Goal: Task Accomplishment & Management: Manage account settings

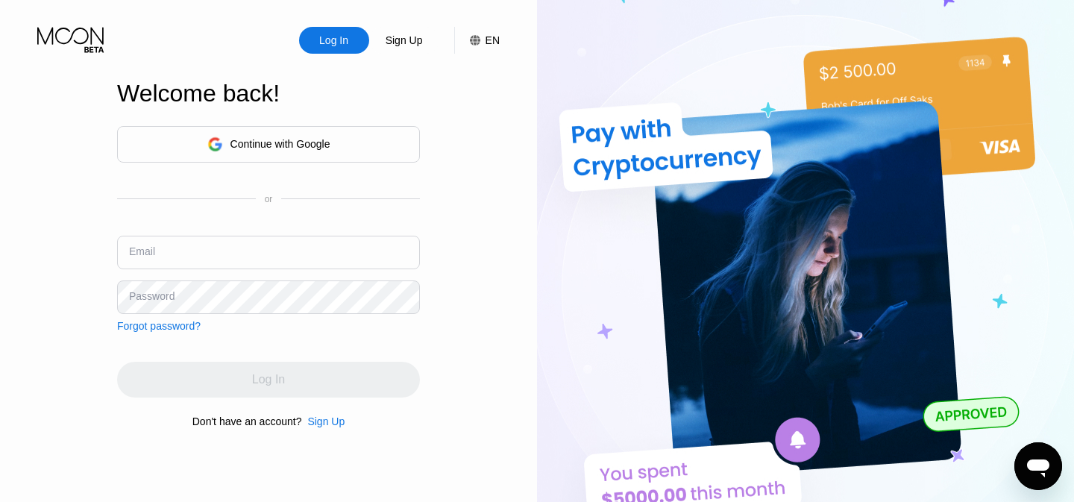
type input "[EMAIL_ADDRESS][DOMAIN_NAME]"
click at [342, 44] on div "Log In" at bounding box center [334, 40] width 32 height 15
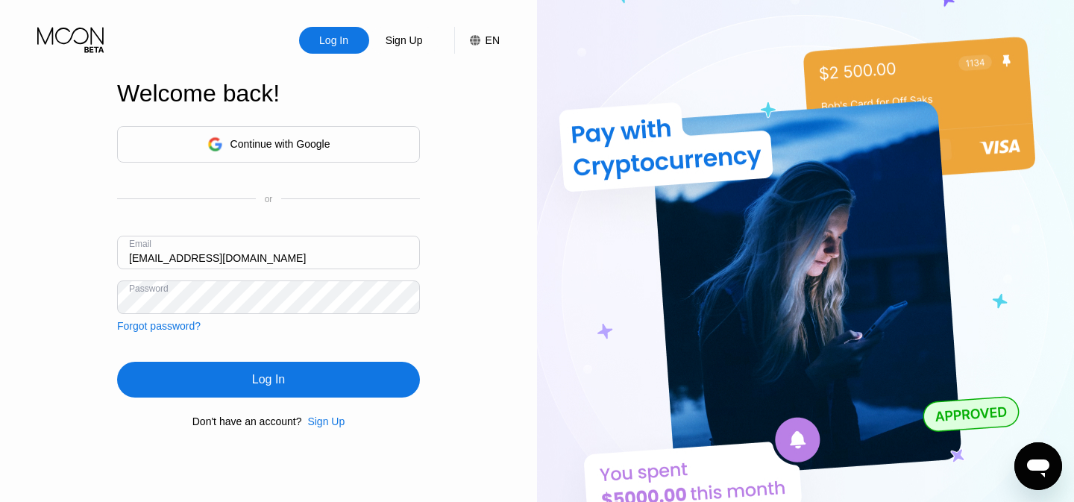
click at [288, 379] on div "Log In" at bounding box center [268, 380] width 303 height 36
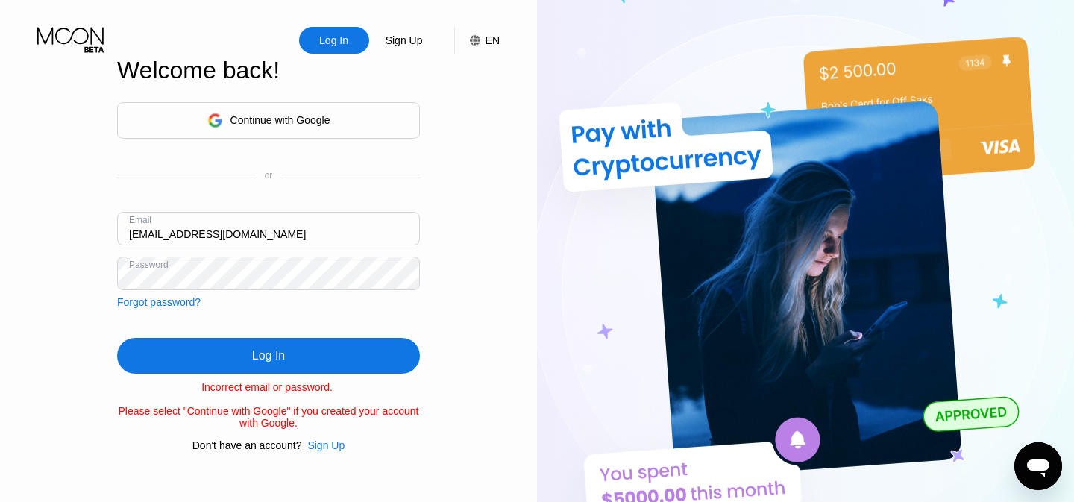
click at [278, 356] on div "Log In" at bounding box center [268, 355] width 33 height 15
click at [289, 131] on div "Continue with Google" at bounding box center [268, 120] width 303 height 37
